Goal: Check status: Check status

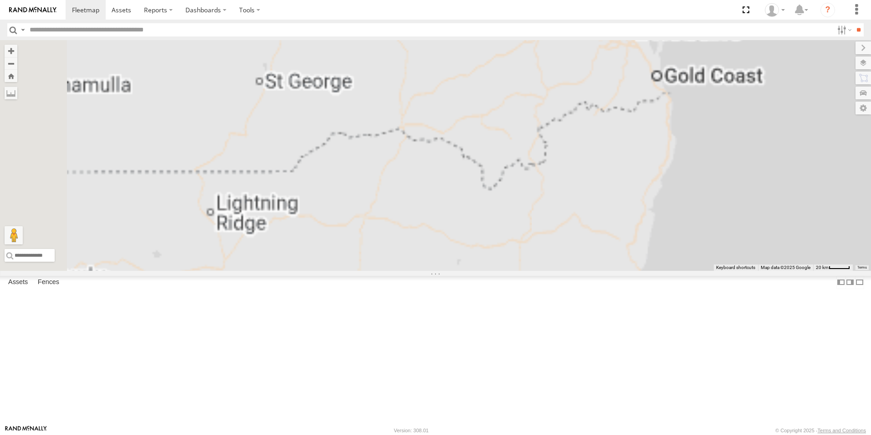
drag, startPoint x: 687, startPoint y: 123, endPoint x: 517, endPoint y: 288, distance: 237.1
click at [517, 271] on div "[PERSON_NAME]-50" at bounding box center [435, 155] width 871 height 231
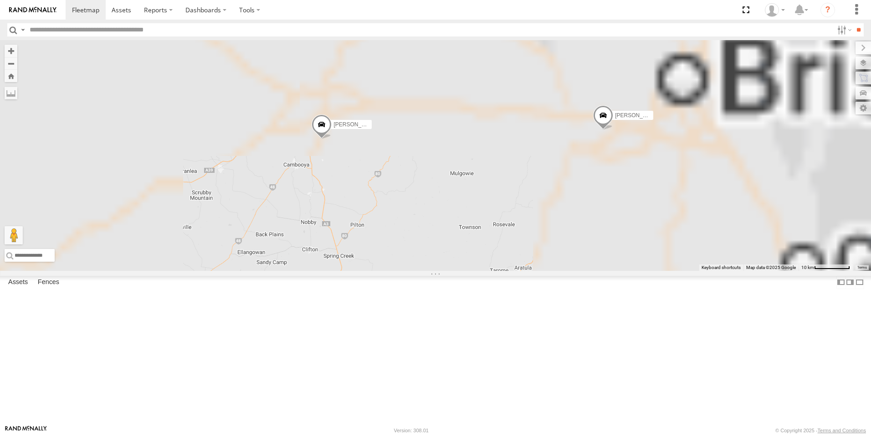
drag, startPoint x: 716, startPoint y: 111, endPoint x: 591, endPoint y: 290, distance: 218.9
click at [591, 271] on div "[PERSON_NAME]-50 [PERSON_NAME].G - BT50 Hilton - Navara" at bounding box center [435, 155] width 871 height 231
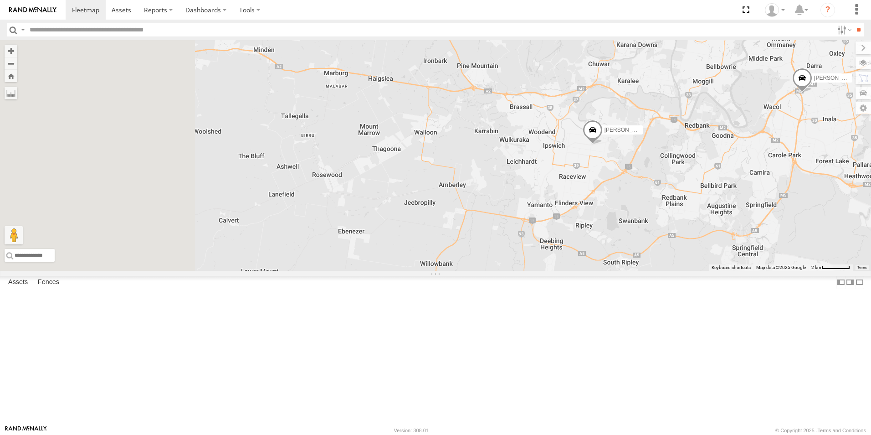
drag, startPoint x: 608, startPoint y: 190, endPoint x: 668, endPoint y: 187, distance: 59.7
click at [668, 187] on div "[PERSON_NAME]-50 [PERSON_NAME].G - BT50 Hilton - Navara [PERSON_NAME] - [US_STA…" at bounding box center [435, 155] width 871 height 231
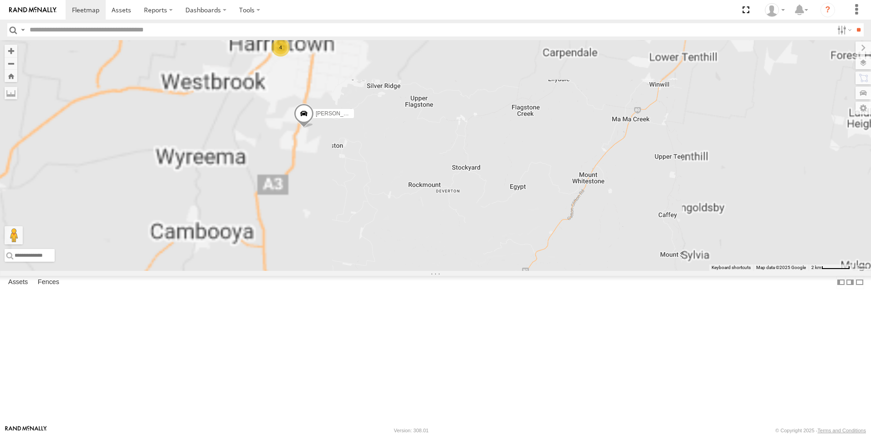
drag, startPoint x: 448, startPoint y: 158, endPoint x: 457, endPoint y: 159, distance: 8.8
click at [457, 159] on div "[PERSON_NAME]-50 [PERSON_NAME].G - BT50 [PERSON_NAME] [PERSON_NAME] - [US_STATE…" at bounding box center [435, 155] width 871 height 231
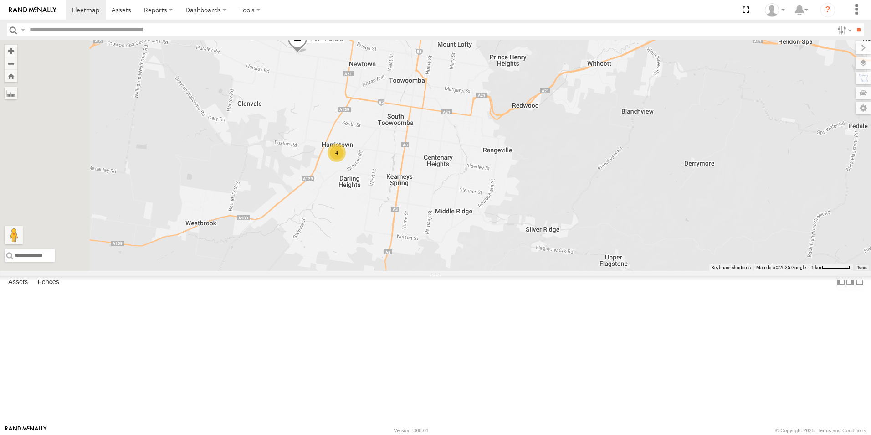
drag, startPoint x: 441, startPoint y: 90, endPoint x: 505, endPoint y: 144, distance: 83.4
click at [505, 144] on div "[PERSON_NAME]-50 [PERSON_NAME].G - BT50 [PERSON_NAME] [PERSON_NAME] - [US_STATE…" at bounding box center [435, 155] width 871 height 231
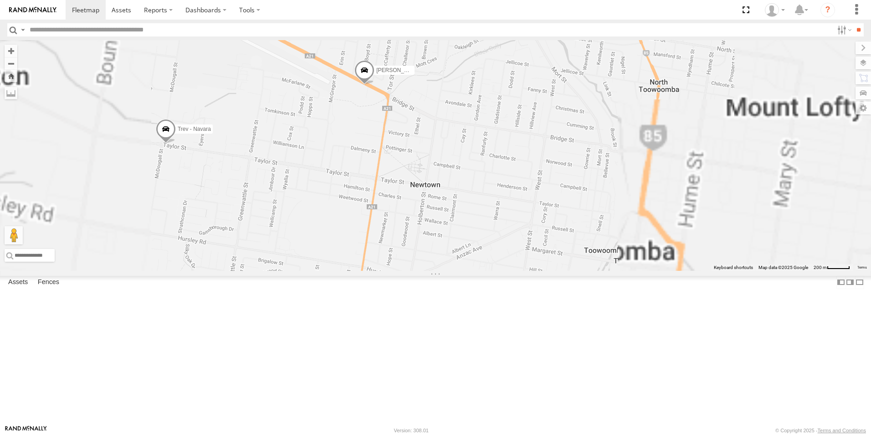
drag, startPoint x: 525, startPoint y: 115, endPoint x: 525, endPoint y: 162, distance: 47.4
click at [526, 162] on div "[PERSON_NAME]-50 [PERSON_NAME].G - BT50 [PERSON_NAME] [PERSON_NAME] - [US_STATE…" at bounding box center [435, 155] width 871 height 231
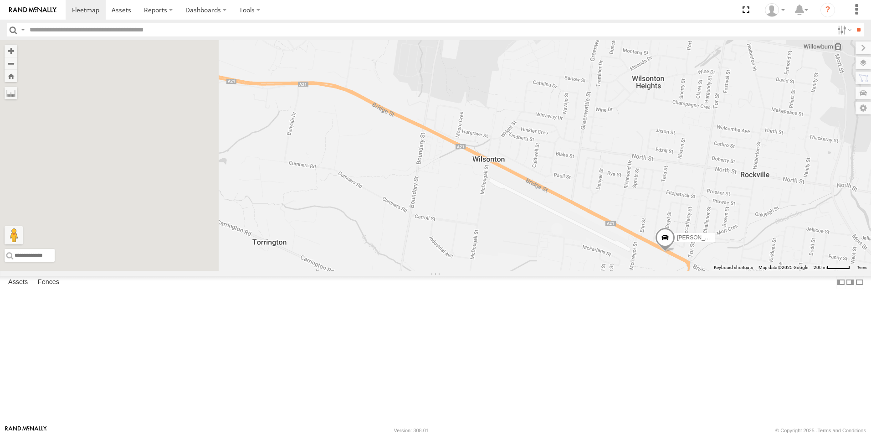
drag, startPoint x: 435, startPoint y: 145, endPoint x: 674, endPoint y: 305, distance: 287.4
click at [674, 271] on div "[PERSON_NAME]-50 [PERSON_NAME].G - BT50 [PERSON_NAME] [PERSON_NAME] - [US_STATE…" at bounding box center [435, 155] width 871 height 231
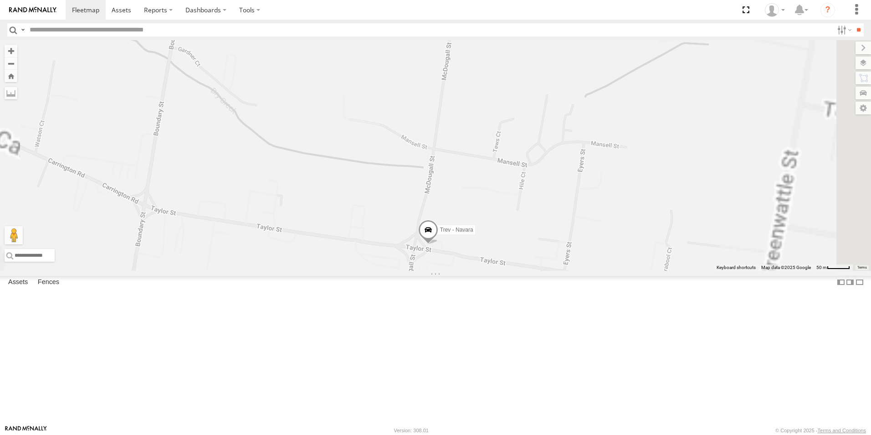
drag, startPoint x: 618, startPoint y: 215, endPoint x: 585, endPoint y: 166, distance: 59.1
click at [585, 166] on div "[PERSON_NAME]-50 [PERSON_NAME].G - BT50 [PERSON_NAME] [PERSON_NAME] - [US_STATE…" at bounding box center [435, 155] width 871 height 231
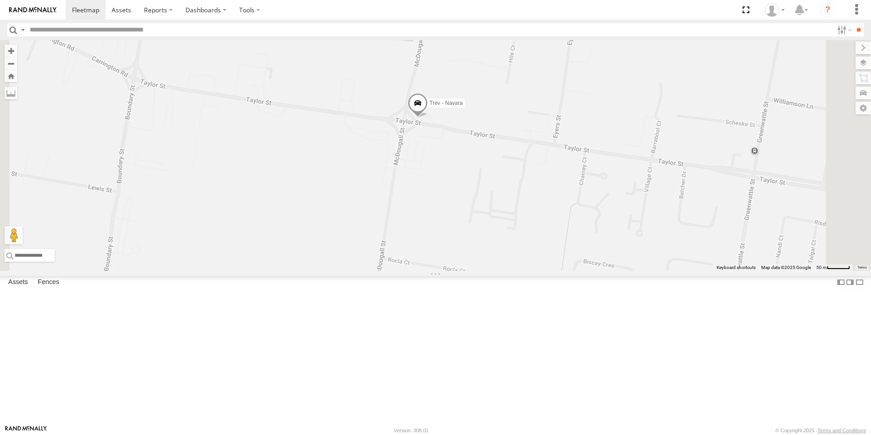
drag, startPoint x: 565, startPoint y: 250, endPoint x: 554, endPoint y: 145, distance: 105.4
click at [554, 145] on div "[PERSON_NAME]-50 [PERSON_NAME].G - BT50 [PERSON_NAME] [PERSON_NAME] - [US_STATE…" at bounding box center [435, 155] width 871 height 231
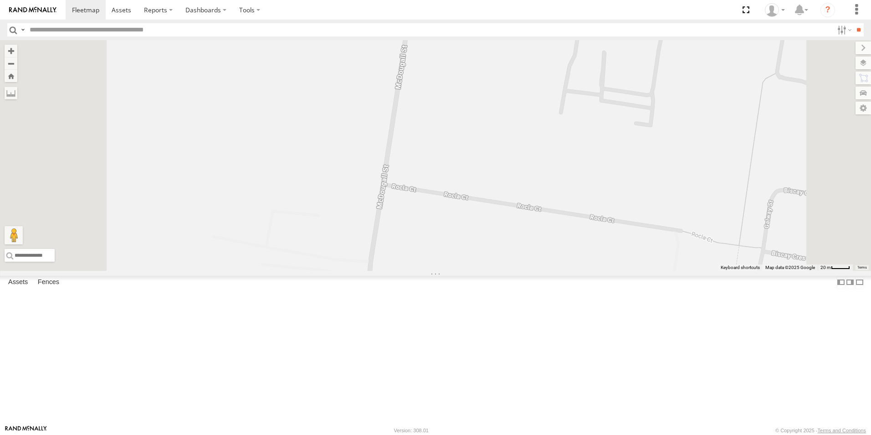
click at [0, 0] on span at bounding box center [0, 0] width 0 height 0
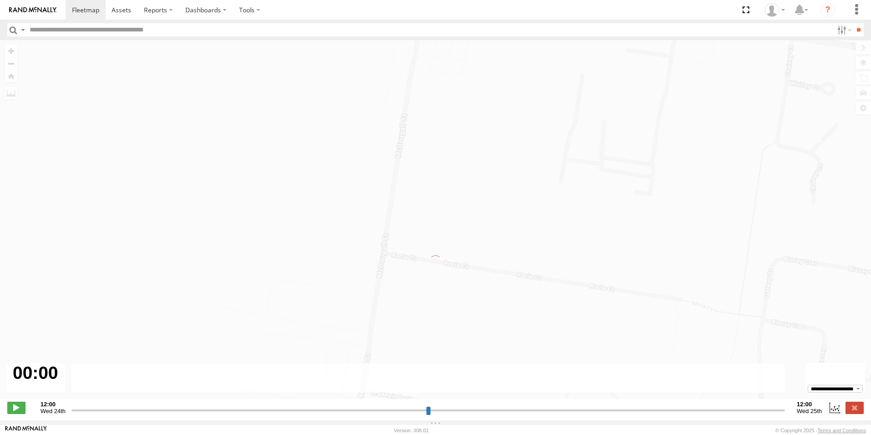
type input "**********"
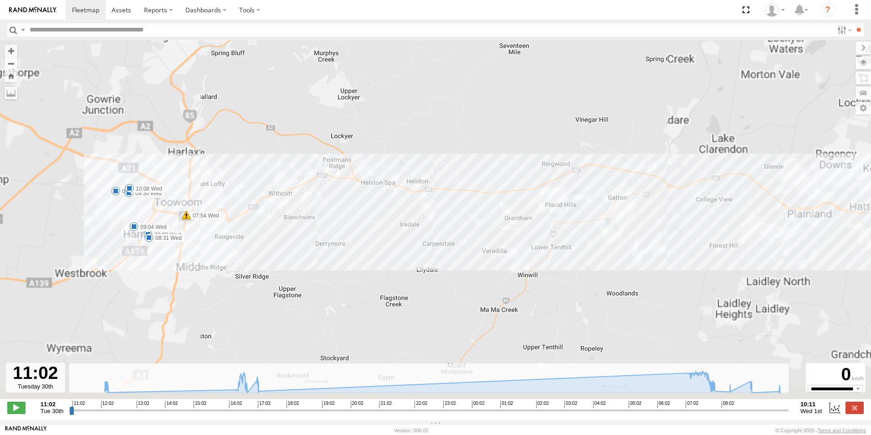
drag, startPoint x: 116, startPoint y: 225, endPoint x: 320, endPoint y: 155, distance: 215.7
click at [320, 155] on div "Trev - Navara 12:05 Tue 16:40 Tue 17:01 Tue 17:07 Tue 06:45 Wed 07:02 Wed 07:54…" at bounding box center [435, 224] width 871 height 368
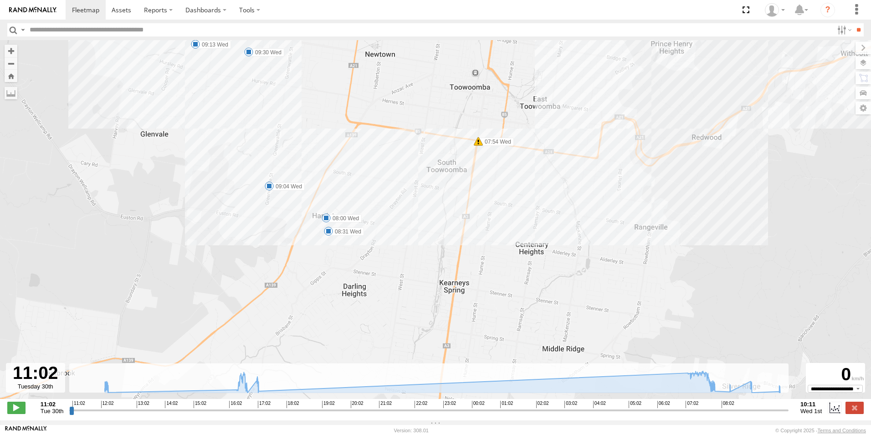
drag, startPoint x: 359, startPoint y: 174, endPoint x: 333, endPoint y: 137, distance: 45.7
click at [333, 137] on div "Trev - Navara 12:05 Tue 16:40 Tue 17:01 Tue 17:07 Tue 06:45 Wed 07:02 Wed 07:54…" at bounding box center [435, 224] width 871 height 368
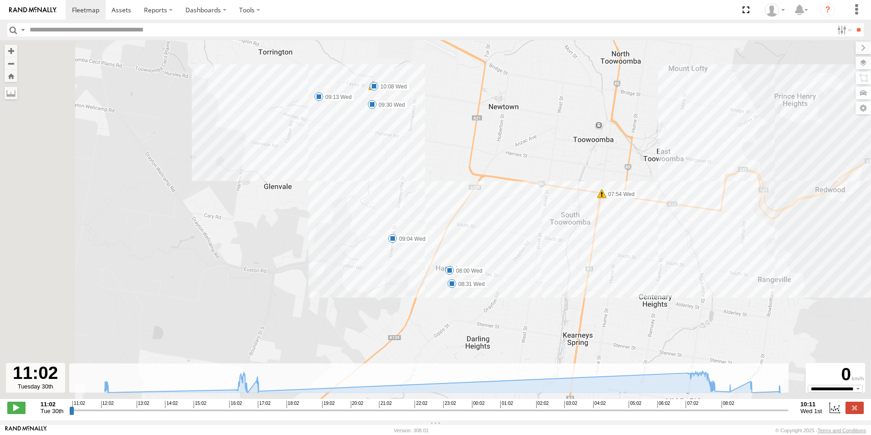
drag, startPoint x: 286, startPoint y: 118, endPoint x: 414, endPoint y: 171, distance: 138.8
click at [414, 171] on div "Trev - Navara 12:05 Tue 16:40 Tue 17:01 Tue 17:07 Tue 06:45 Wed 07:02 Wed 07:54…" at bounding box center [435, 224] width 871 height 368
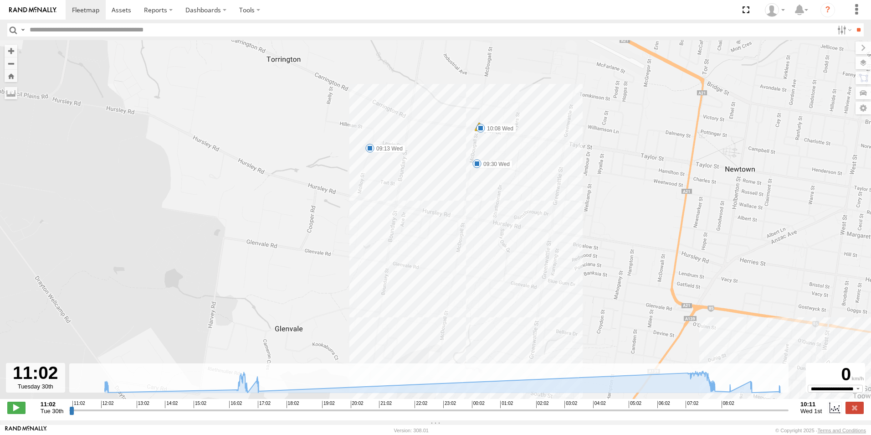
drag, startPoint x: 354, startPoint y: 107, endPoint x: 408, endPoint y: 179, distance: 89.8
click at [408, 179] on div "Trev - Navara 12:05 Tue 16:40 Tue 17:01 Tue 17:07 Tue 06:45 Wed 07:02 Wed 07:54…" at bounding box center [435, 224] width 871 height 368
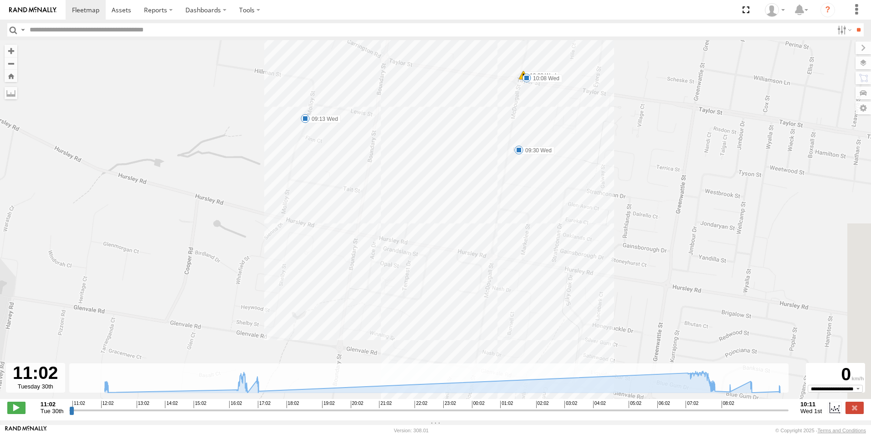
drag, startPoint x: 508, startPoint y: 175, endPoint x: 426, endPoint y: 150, distance: 84.9
click at [426, 150] on div "Trev - Navara 12:05 Tue 16:40 Tue 17:01 Tue 17:07 Tue 06:45 Wed 07:02 Wed 07:54…" at bounding box center [435, 224] width 871 height 368
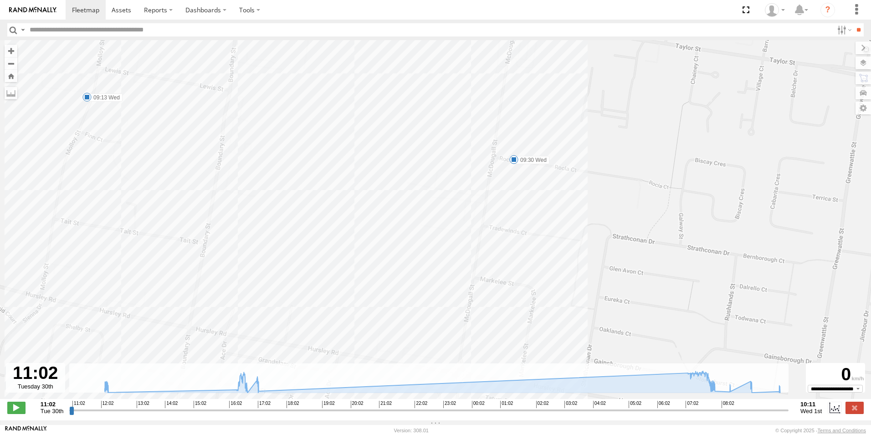
drag, startPoint x: 514, startPoint y: 121, endPoint x: 484, endPoint y: 153, distance: 43.8
click at [484, 153] on div "Trev - Navara 12:05 Tue 16:40 Tue 17:01 Tue 17:07 Tue 06:45 Wed 07:02 Wed 07:54…" at bounding box center [435, 224] width 871 height 368
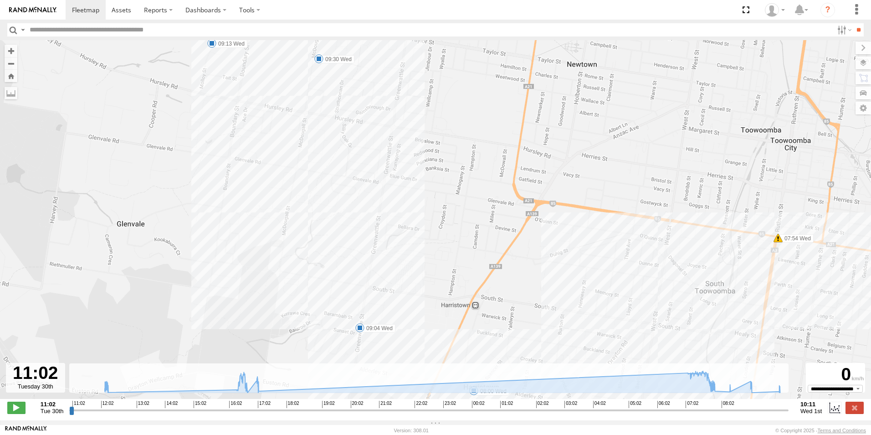
drag, startPoint x: 702, startPoint y: 233, endPoint x: 520, endPoint y: 135, distance: 206.7
click at [523, 128] on div "Trev - Navara 12:05 Tue 16:40 Tue 17:01 Tue 17:07 Tue 06:45 Wed 07:02 Wed 07:54…" at bounding box center [435, 224] width 871 height 368
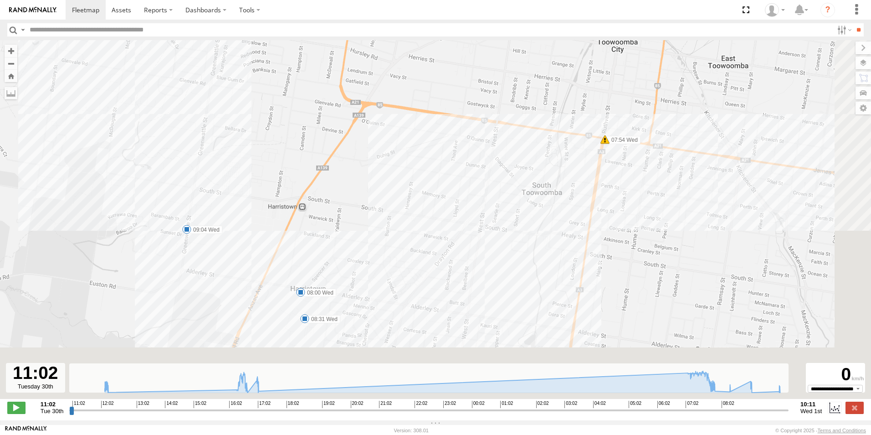
drag, startPoint x: 654, startPoint y: 226, endPoint x: 509, endPoint y: 136, distance: 170.9
click at [511, 135] on div "Trev - Navara 12:05 Tue 16:40 Tue 17:01 Tue 17:07 Tue 06:45 Wed 07:02 Wed 07:54…" at bounding box center [435, 224] width 871 height 368
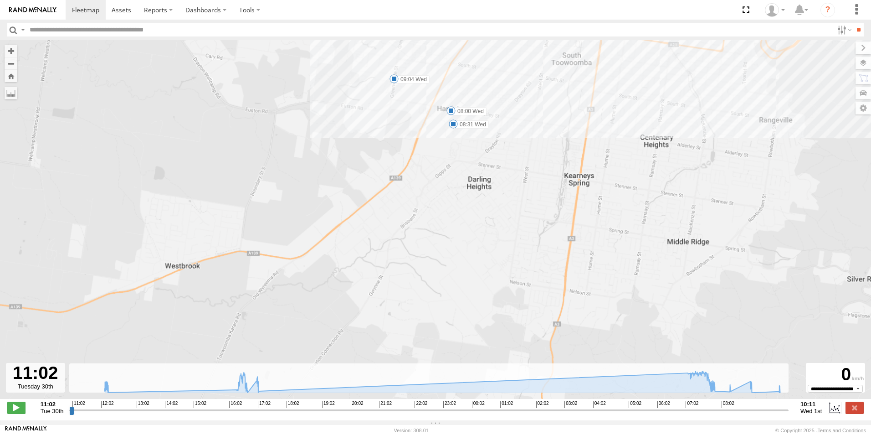
drag, startPoint x: 389, startPoint y: 266, endPoint x: 523, endPoint y: 169, distance: 164.8
click at [523, 169] on div "Trev - Navara 12:05 Tue 16:40 Tue 17:01 Tue 17:07 Tue 06:45 Wed 07:02 Wed 07:54…" at bounding box center [435, 224] width 871 height 368
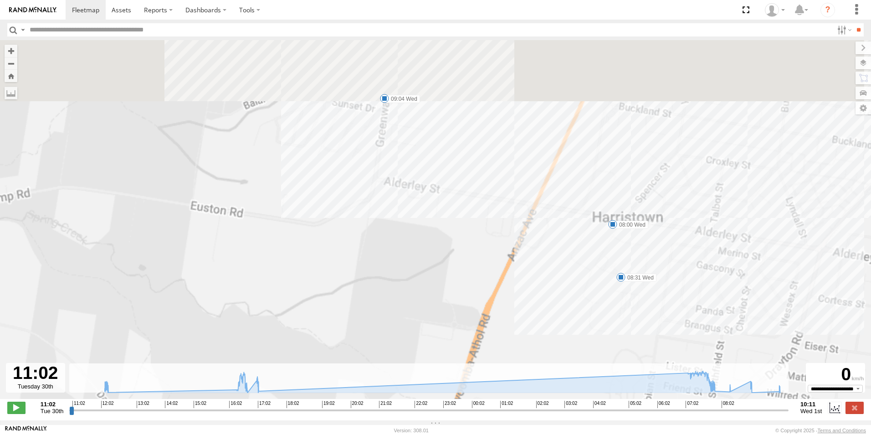
drag, startPoint x: 565, startPoint y: 108, endPoint x: 520, endPoint y: 316, distance: 213.6
click at [520, 316] on div "Trev - Navara 12:05 Tue 16:40 Tue 17:01 Tue 17:07 Tue 06:45 Wed 07:02 Wed 07:54…" at bounding box center [435, 224] width 871 height 368
